Goal: Task Accomplishment & Management: Manage account settings

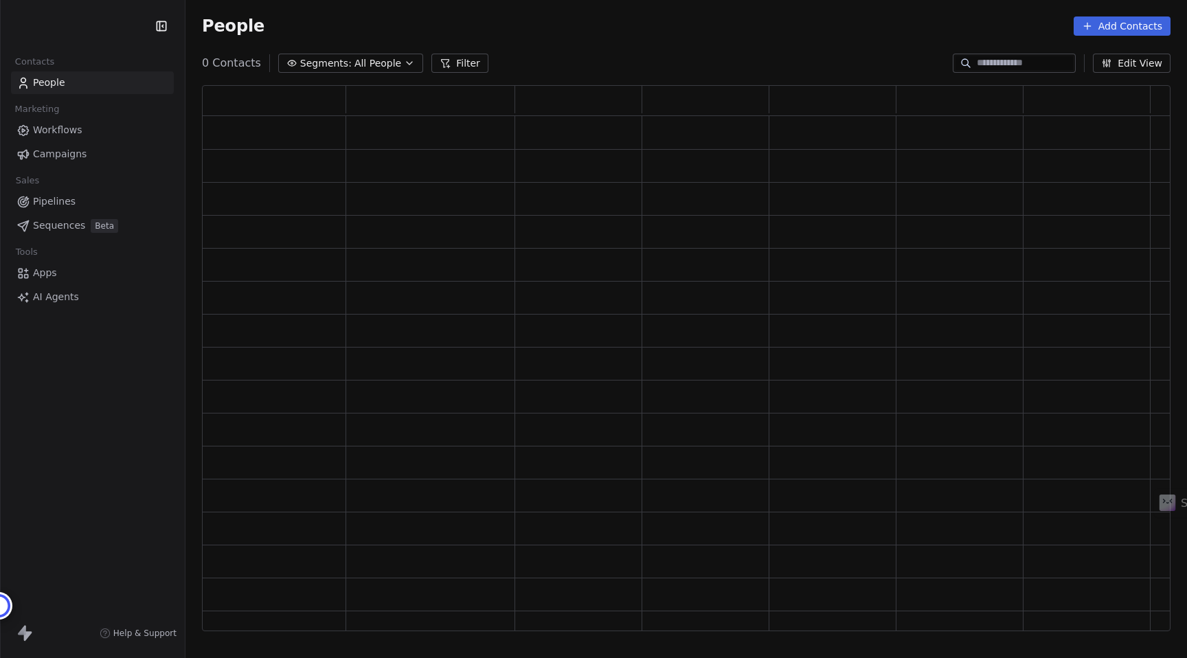
scroll to position [546, 968]
click at [109, 23] on html "[PERSON_NAME] Contacts People Marketing Workflows Campaigns Sales Pipelines Seq…" at bounding box center [593, 329] width 1187 height 658
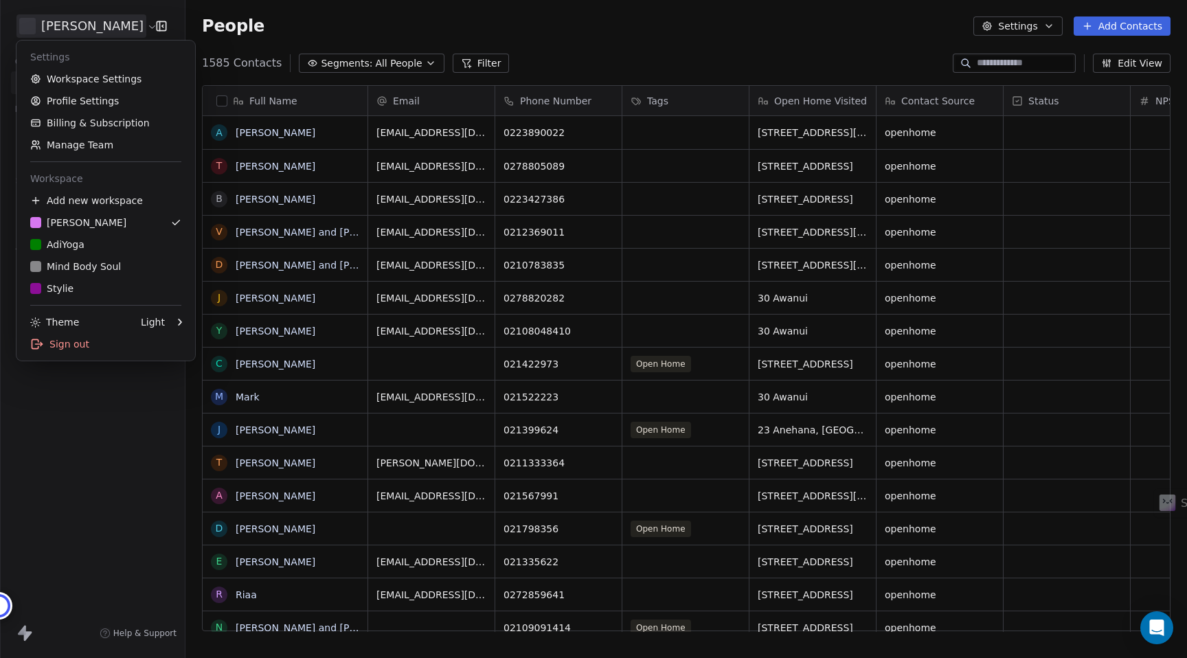
scroll to position [579, 1001]
click at [73, 260] on div "Mind Body Soul" at bounding box center [75, 267] width 91 height 14
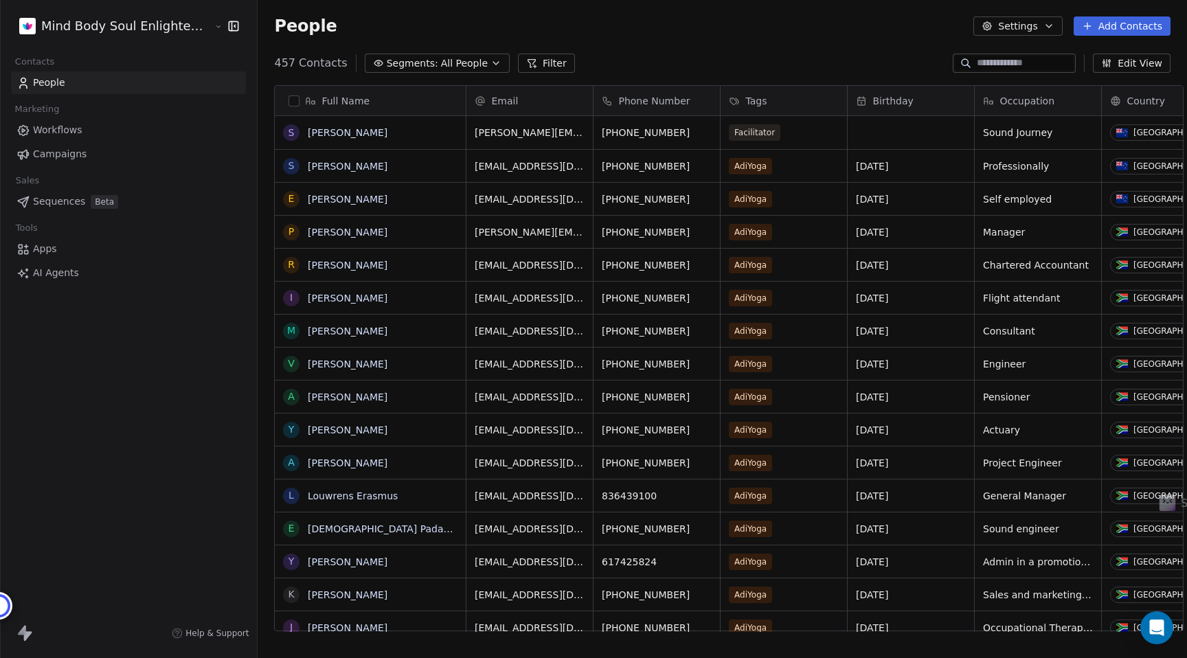
scroll to position [579, 942]
click at [441, 60] on span "All People" at bounding box center [464, 63] width 47 height 14
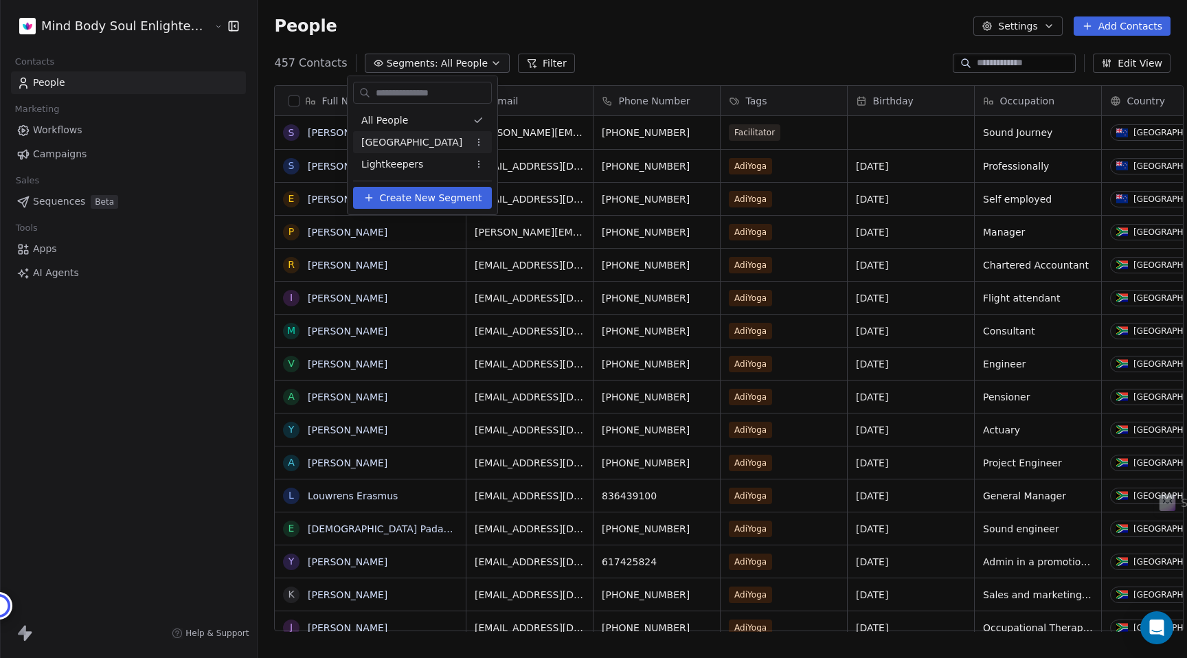
click at [414, 148] on span "[GEOGRAPHIC_DATA]" at bounding box center [411, 142] width 101 height 14
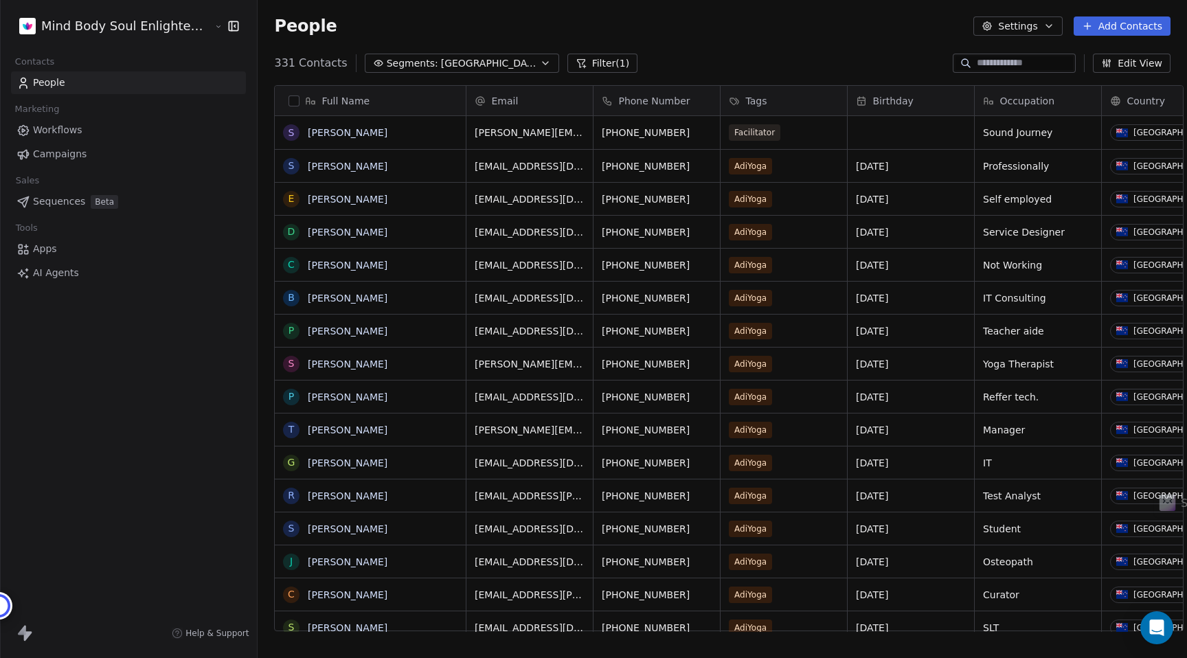
click at [745, 98] on span "Tags" at bounding box center [755, 101] width 21 height 14
click at [843, 47] on html "Mind Body Soul Enlightenment Centre Contacts People Marketing Workflows Campaig…" at bounding box center [593, 329] width 1187 height 658
click at [1109, 64] on icon "button" at bounding box center [1109, 64] width 0 height 5
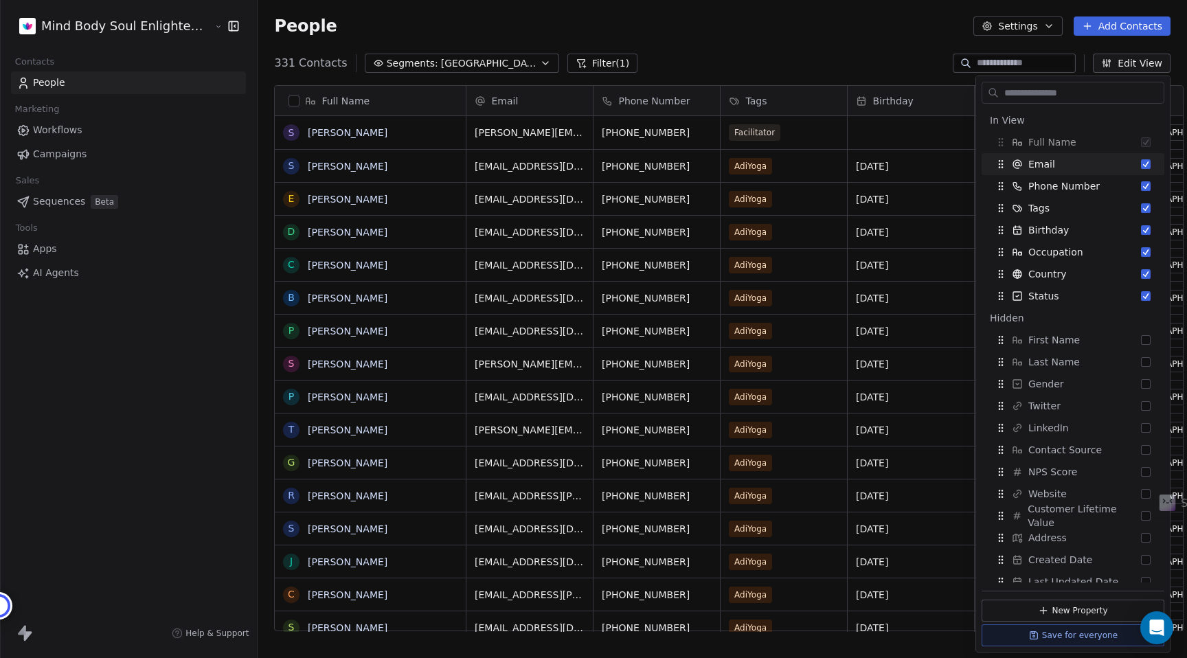
click at [899, 38] on div "People Settings Add Contacts" at bounding box center [722, 26] width 929 height 52
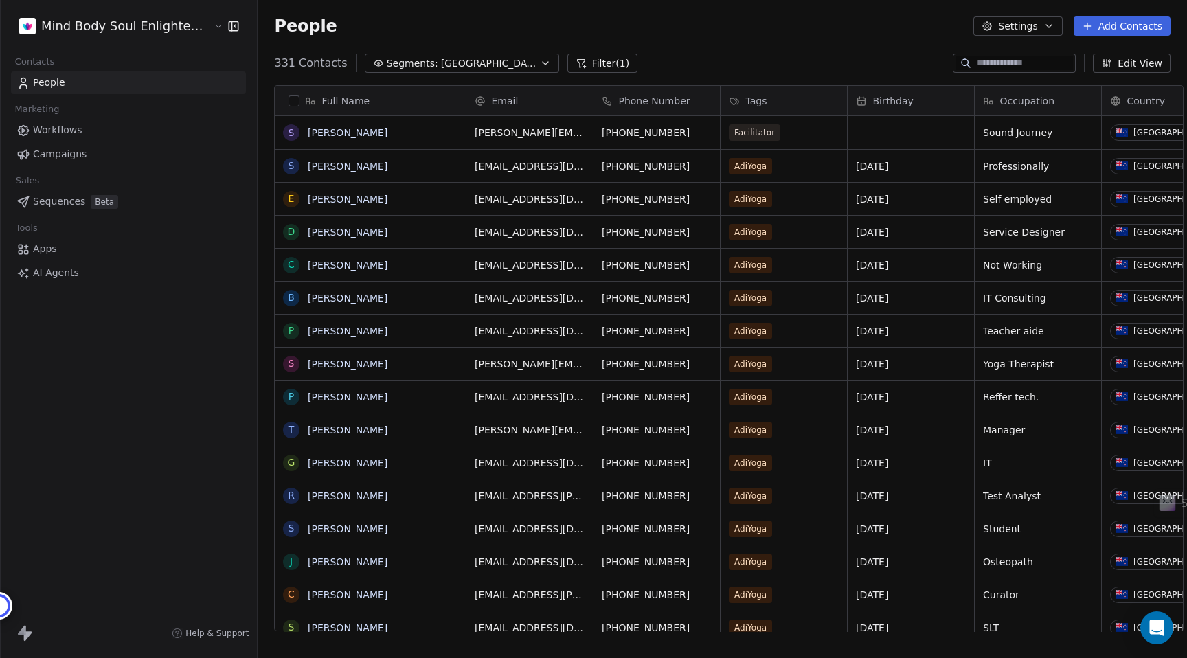
click at [577, 69] on button "Filter (1)" at bounding box center [602, 63] width 71 height 19
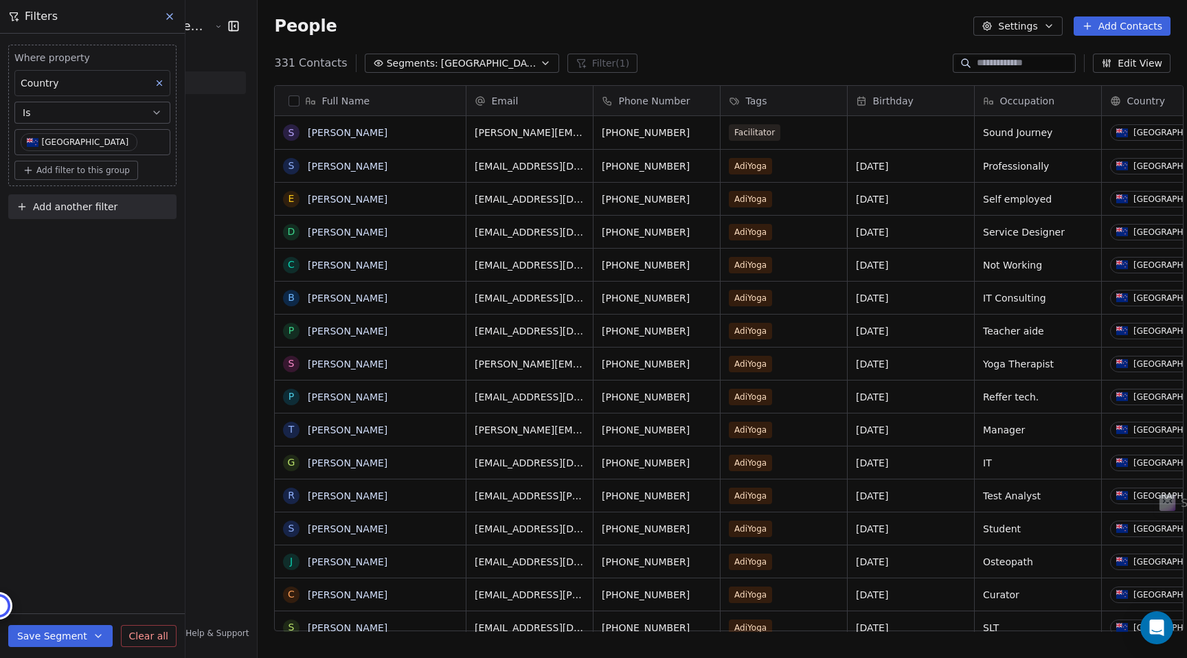
click at [56, 208] on span "Add another filter" at bounding box center [75, 207] width 84 height 14
click at [62, 241] on span "Contact properties" at bounding box center [67, 239] width 89 height 14
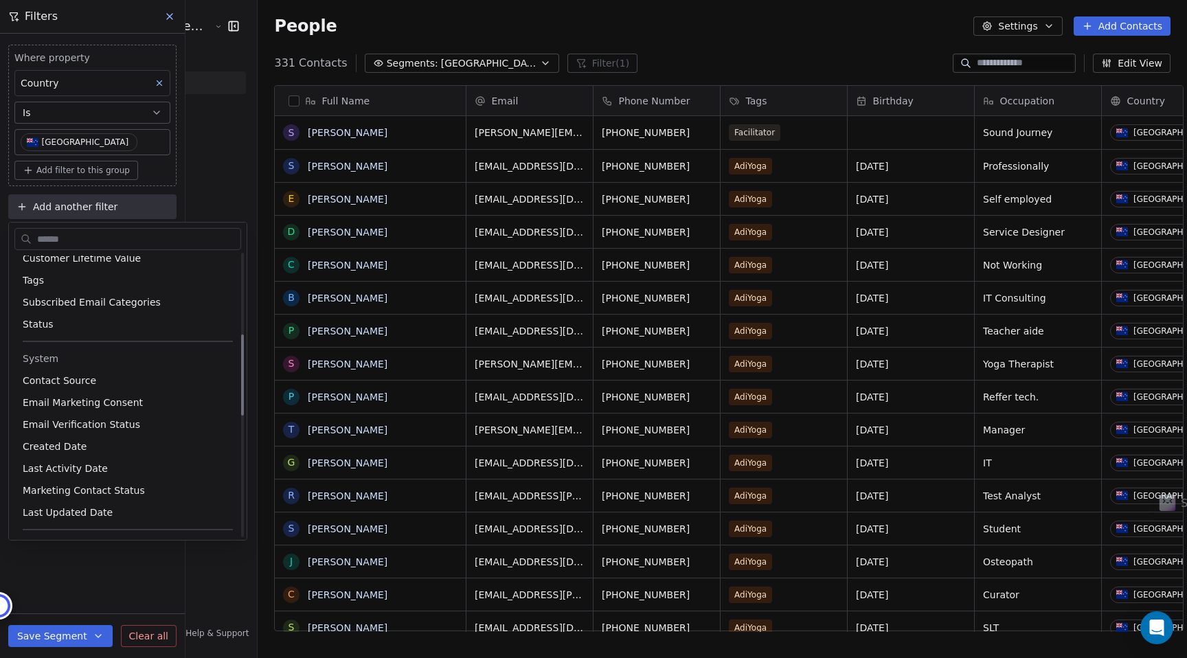
scroll to position [278, 0]
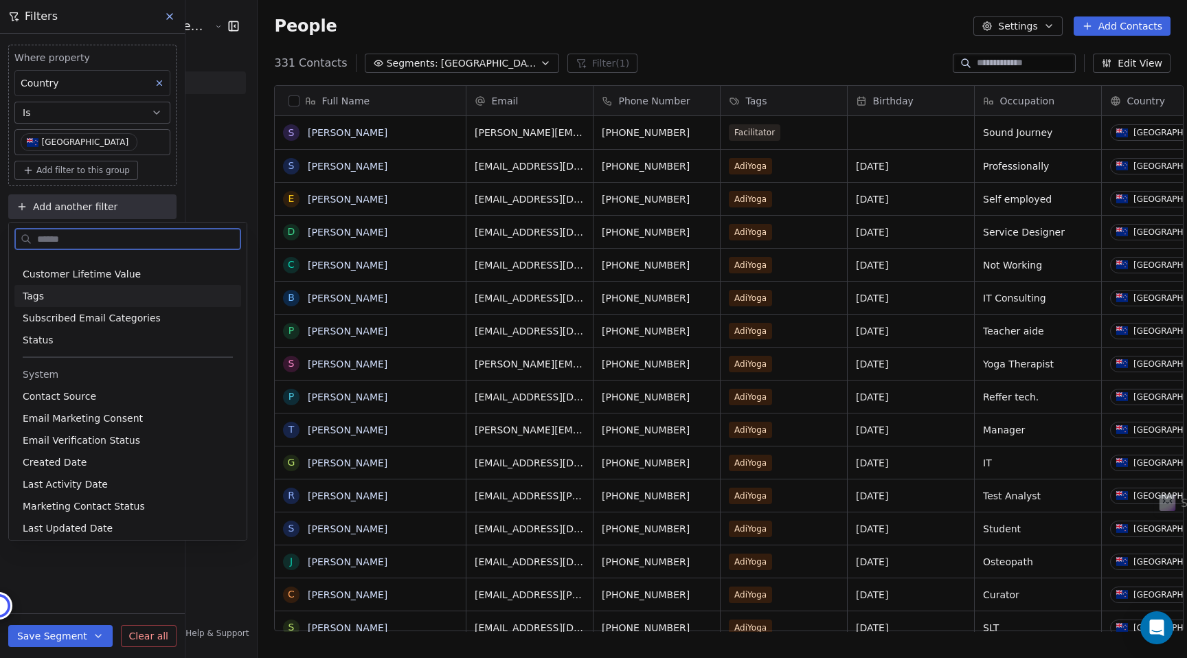
click at [34, 297] on span "Tags" at bounding box center [33, 296] width 21 height 14
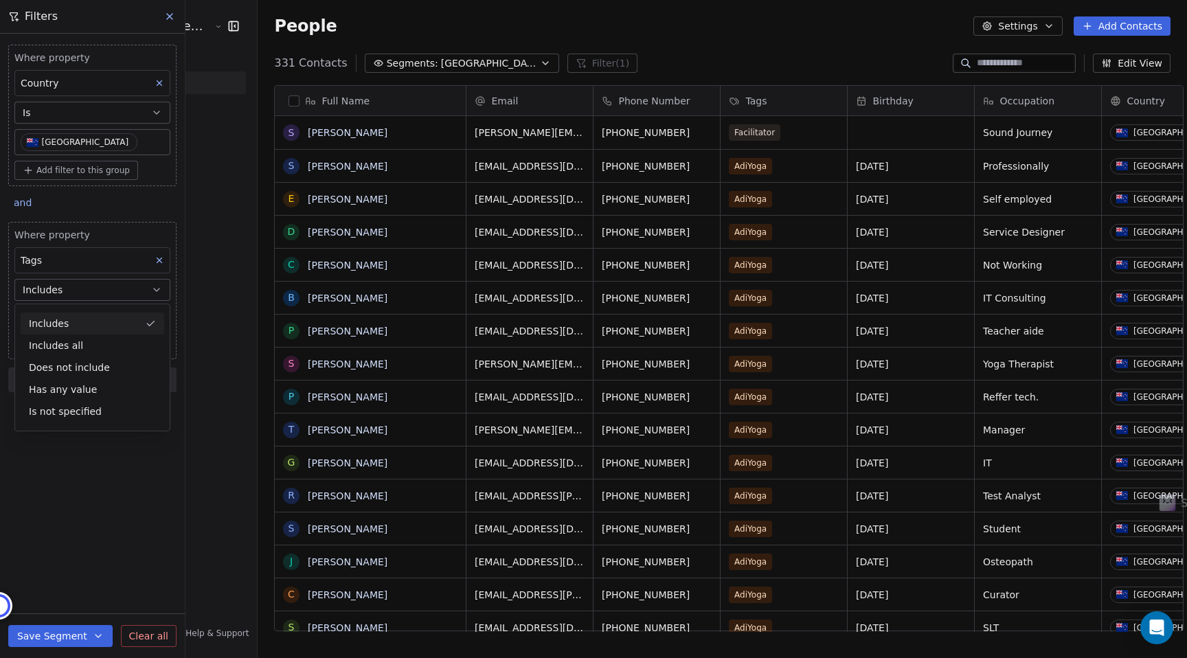
click at [69, 325] on div "Includes" at bounding box center [93, 323] width 144 height 22
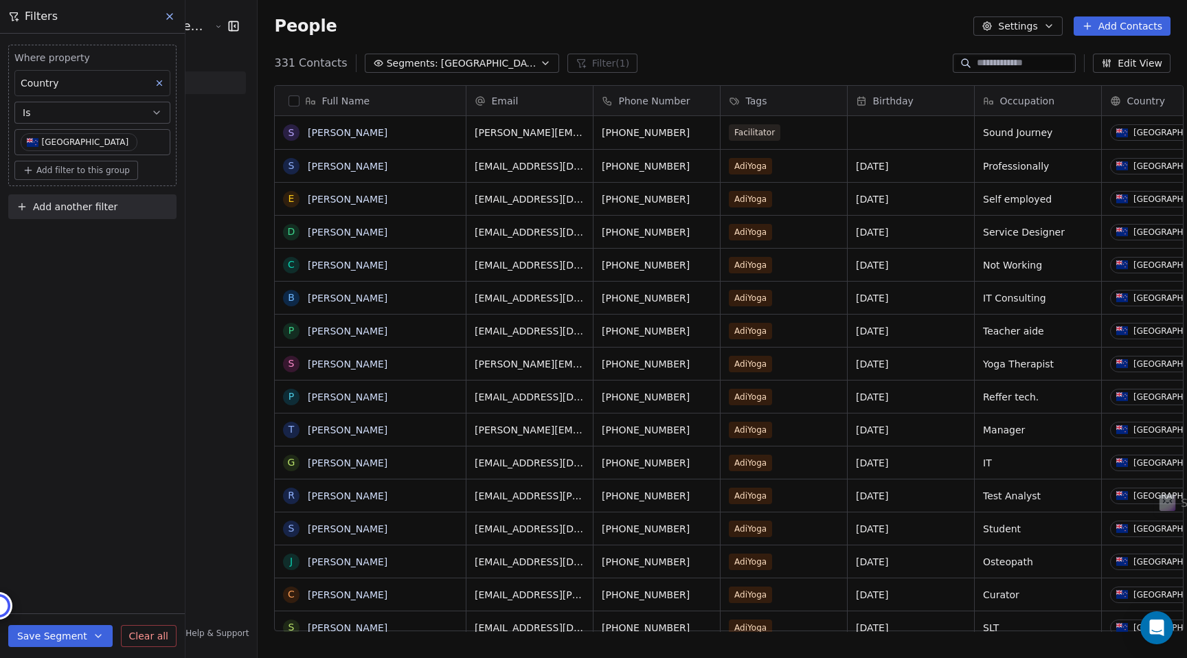
click at [76, 174] on span "Add filter to this group" at bounding box center [82, 170] width 93 height 11
click at [76, 176] on html "Mind Body Soul Enlightenment Centre Contacts People Marketing Workflows Campaig…" at bounding box center [593, 329] width 1187 height 658
click at [78, 210] on span "Add another filter" at bounding box center [75, 207] width 84 height 14
click at [73, 239] on span "Contact properties" at bounding box center [67, 239] width 89 height 14
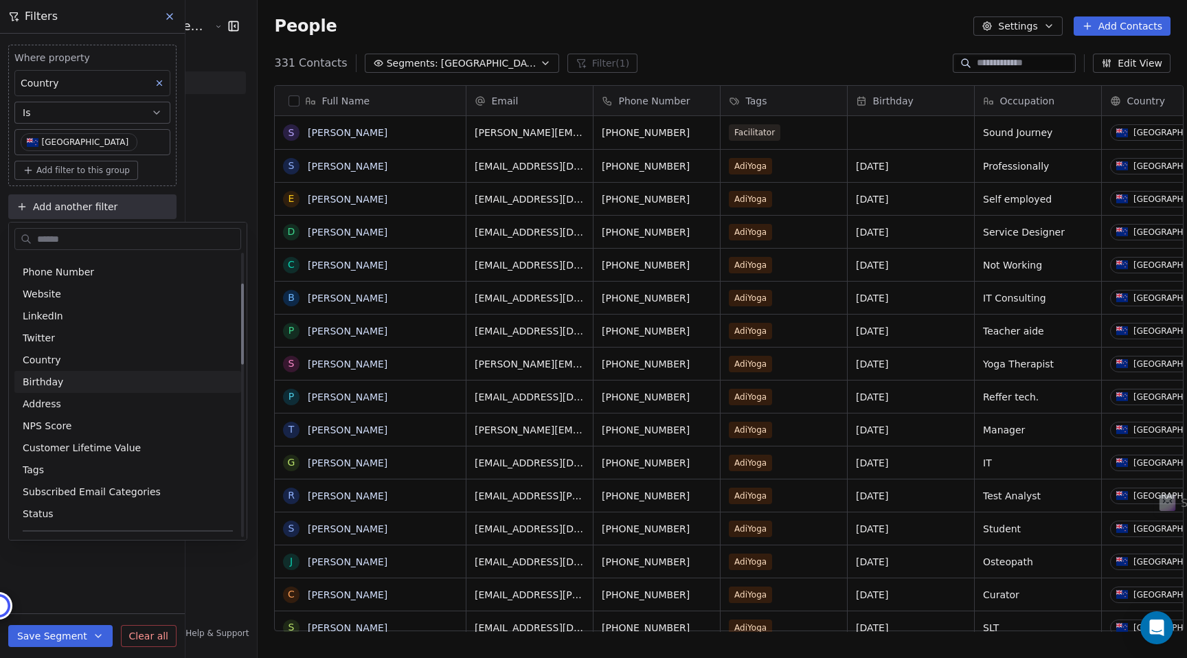
scroll to position [106, 0]
click at [40, 477] on div "Tags" at bounding box center [127, 468] width 227 height 22
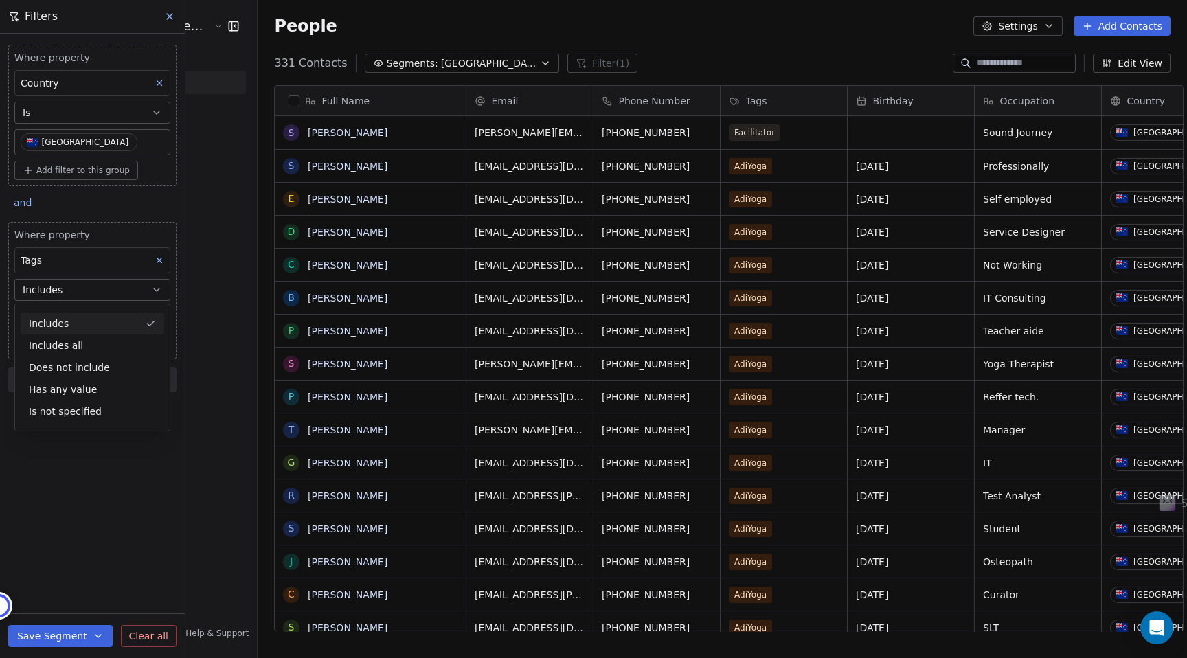
click at [58, 321] on div "Includes" at bounding box center [93, 323] width 144 height 22
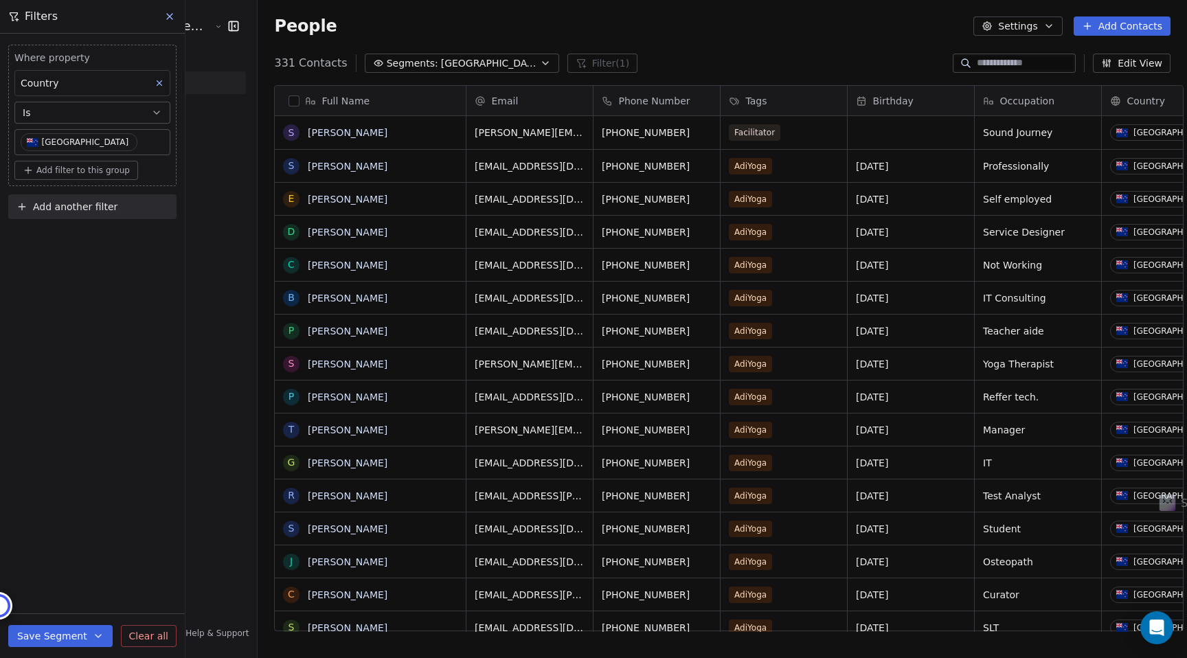
click at [172, 16] on icon at bounding box center [169, 16] width 11 height 11
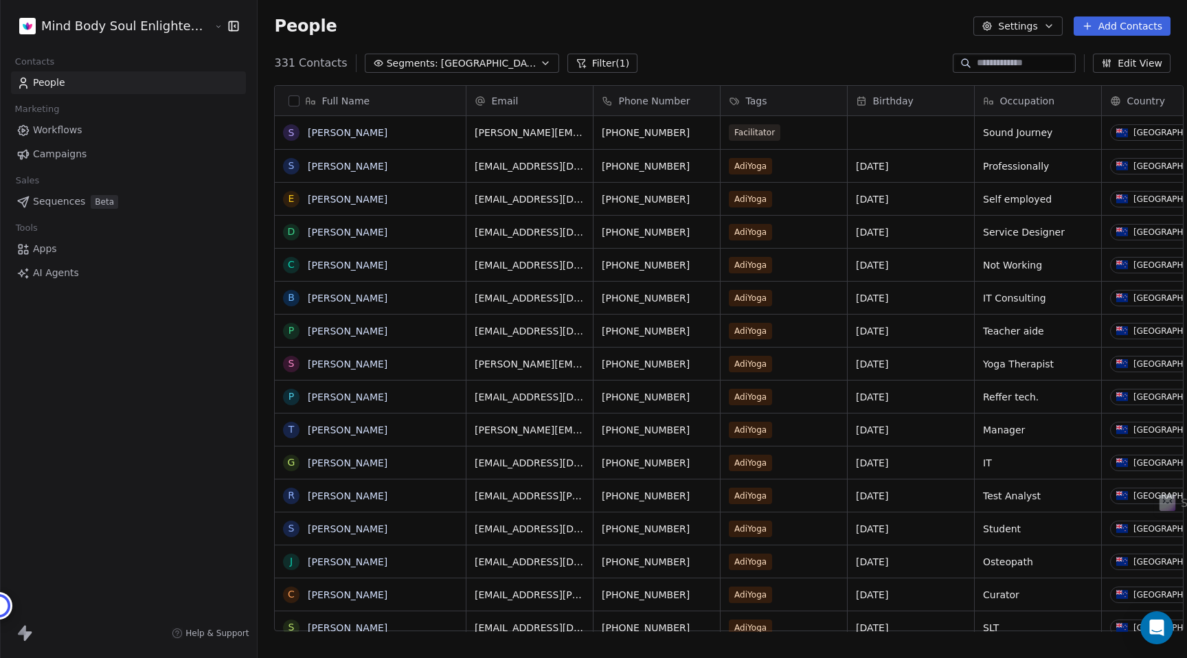
click at [990, 66] on input at bounding box center [1025, 63] width 96 height 14
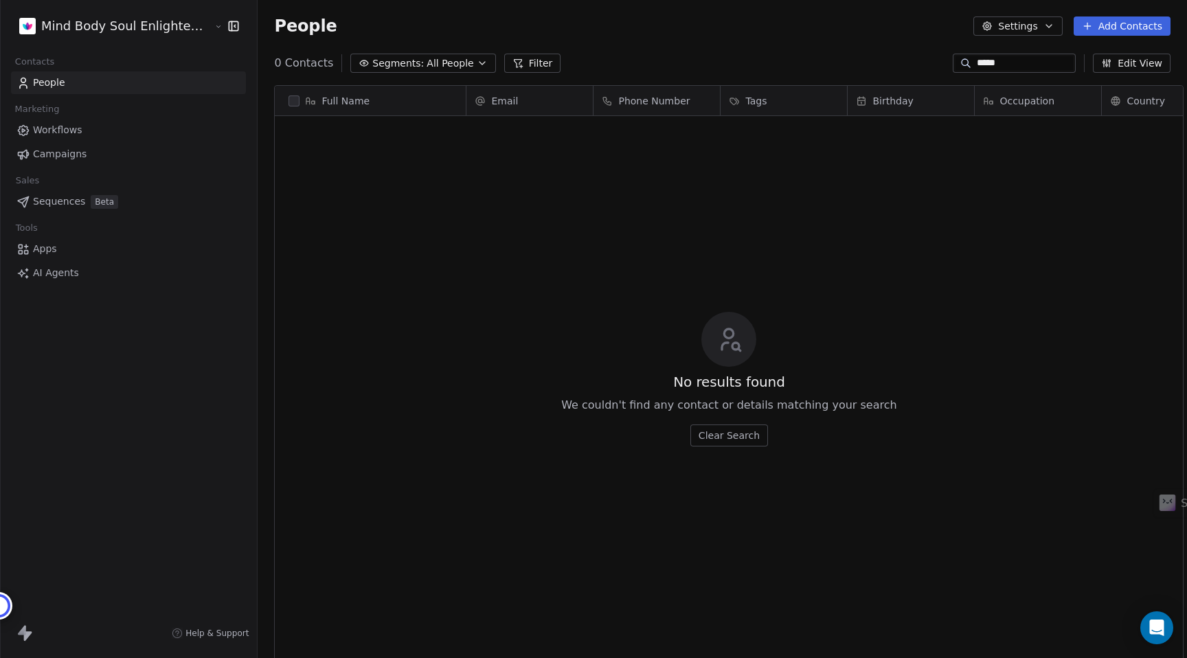
scroll to position [579, 942]
type input "**********"
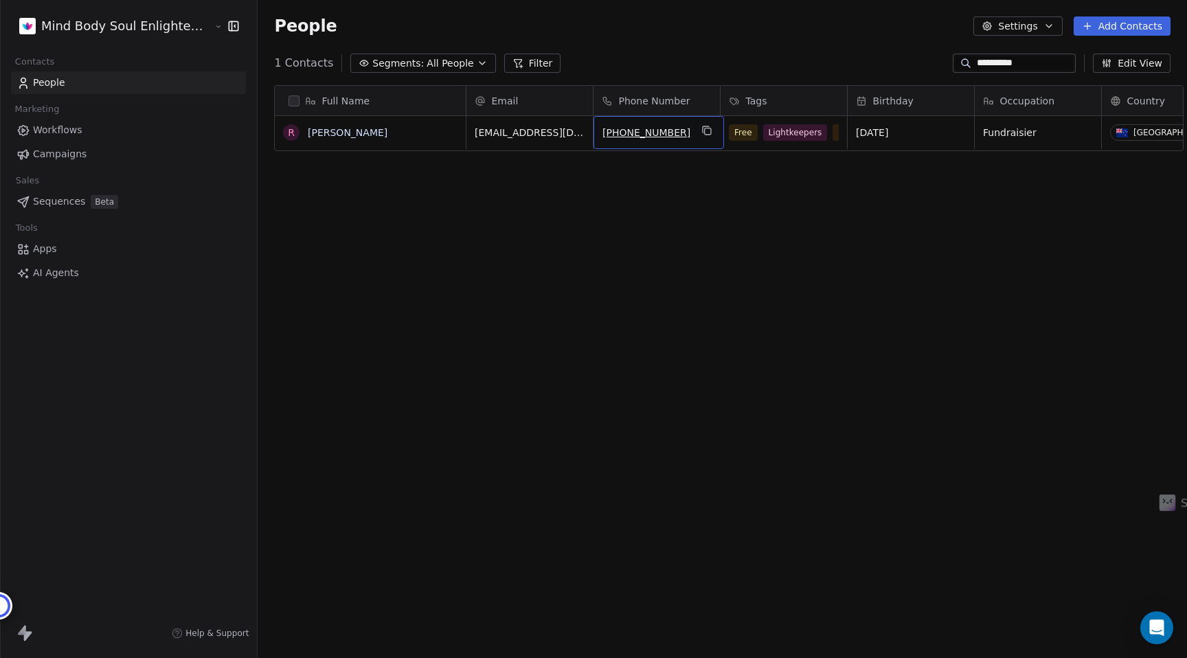
click at [617, 133] on span "[PHONE_NUMBER]" at bounding box center [646, 133] width 88 height 14
click at [685, 199] on html "**********" at bounding box center [593, 329] width 1187 height 658
click at [1025, 57] on input "**********" at bounding box center [1025, 63] width 96 height 14
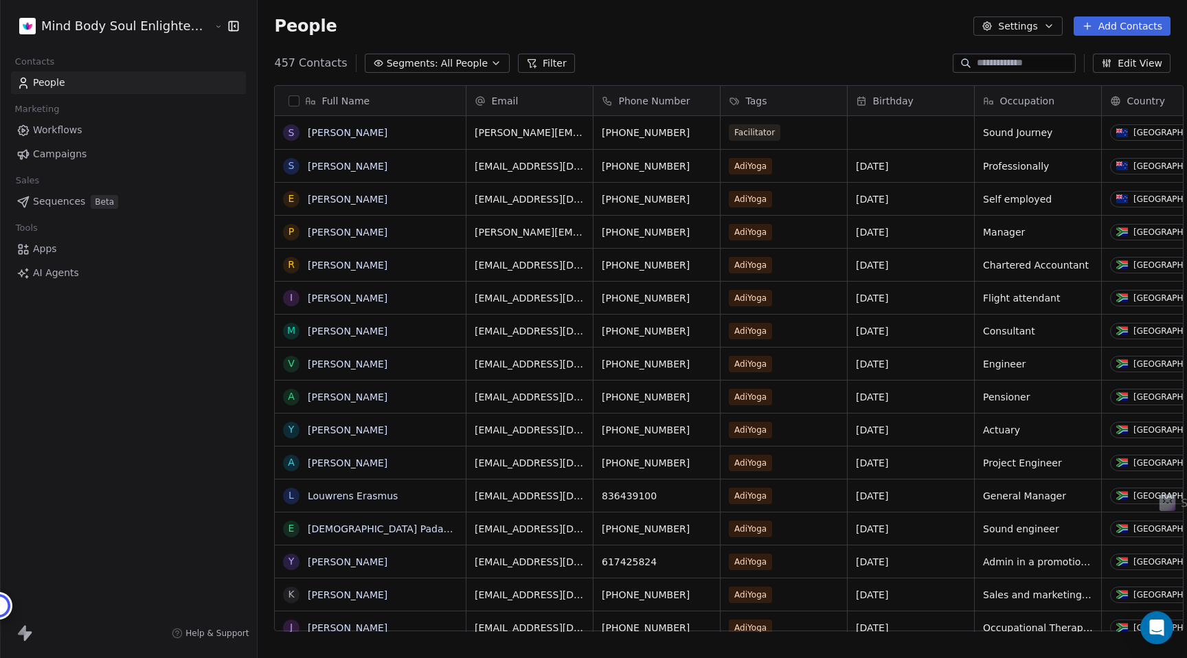
click at [703, 50] on div "People Settings Add Contacts" at bounding box center [722, 26] width 929 height 52
click at [463, 59] on span "All People" at bounding box center [464, 63] width 47 height 14
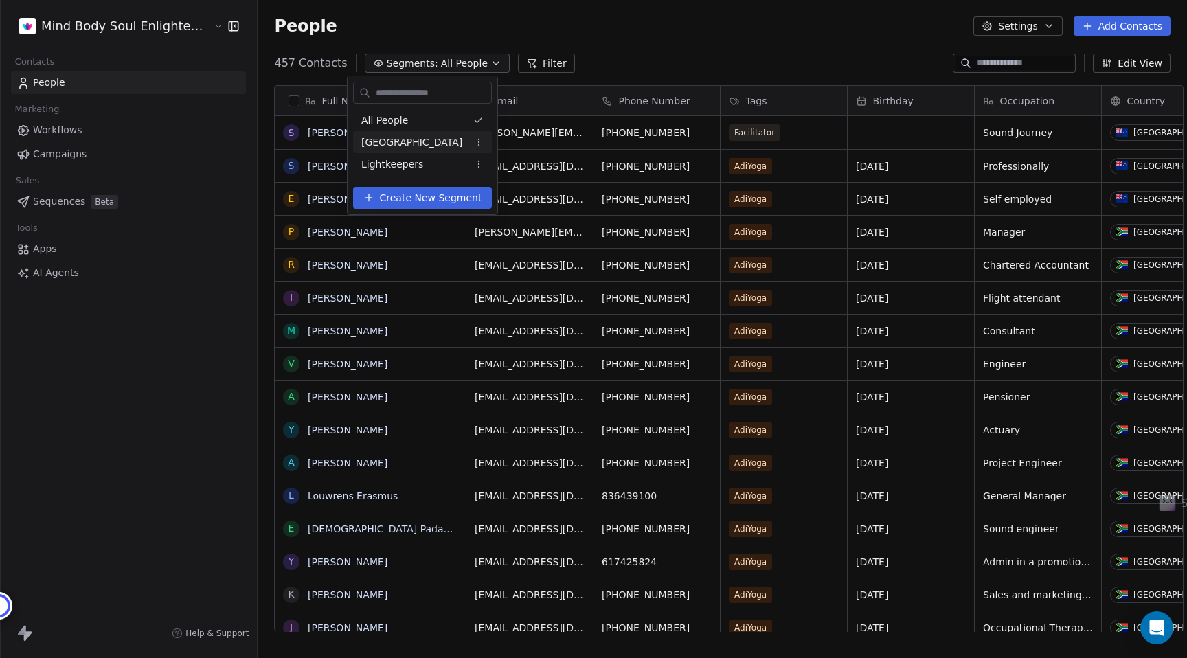
click at [396, 137] on span "[GEOGRAPHIC_DATA]" at bounding box center [411, 142] width 101 height 14
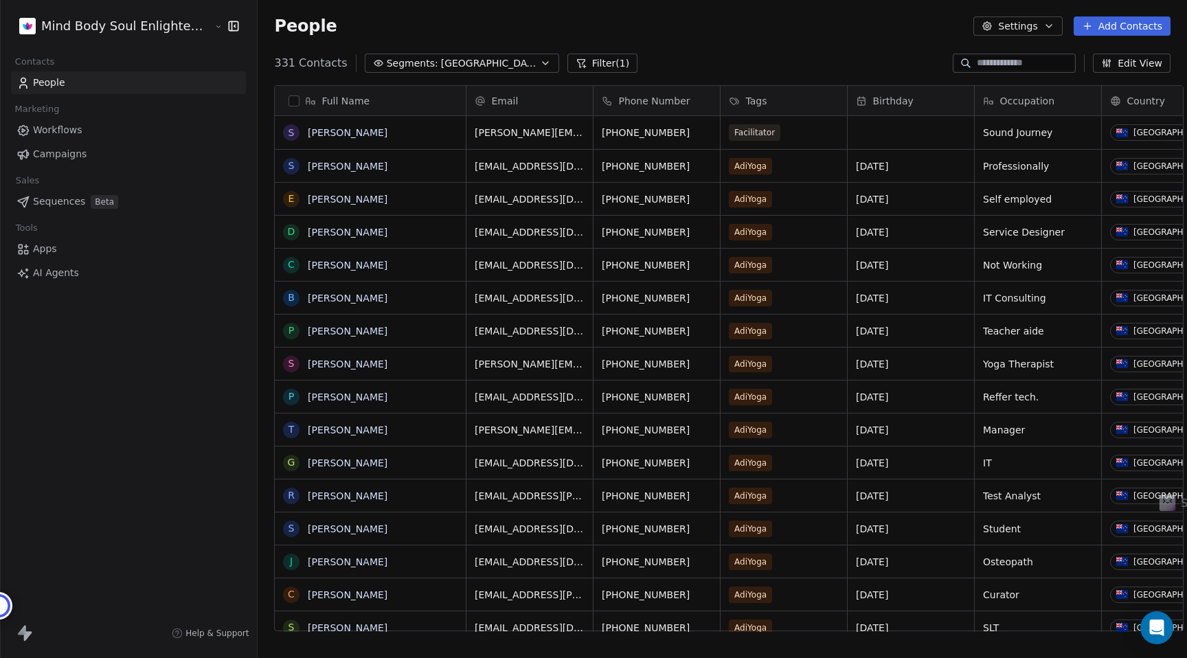
click at [686, 47] on div "People Settings Add Contacts" at bounding box center [722, 26] width 929 height 52
click at [924, 39] on div "People Settings Add Contacts" at bounding box center [722, 26] width 929 height 52
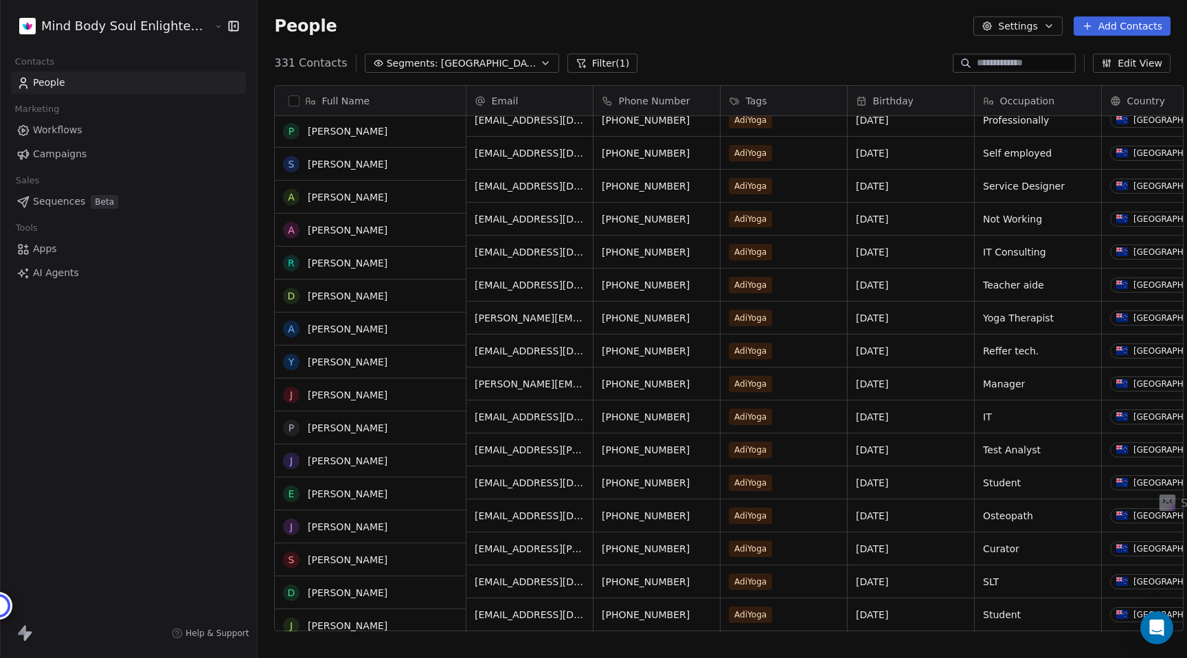
scroll to position [0, 0]
